Goal: Task Accomplishment & Management: Manage account settings

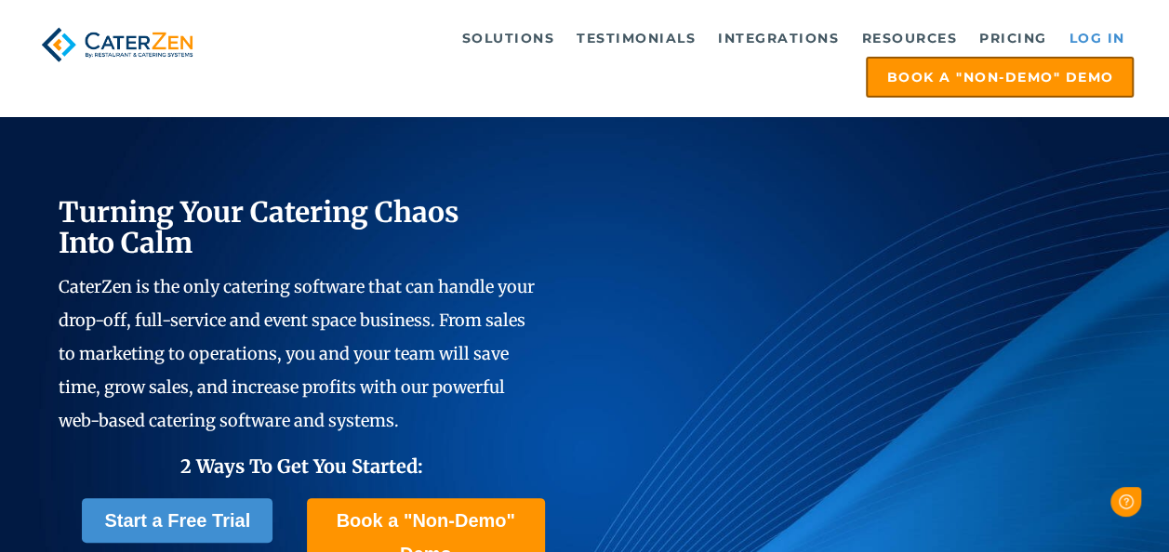
click at [1097, 44] on link "Log in" at bounding box center [1096, 38] width 74 height 37
click at [1111, 29] on link "Log in" at bounding box center [1096, 38] width 74 height 37
click at [1091, 32] on link "Log in" at bounding box center [1096, 38] width 74 height 37
